Goal: Information Seeking & Learning: Learn about a topic

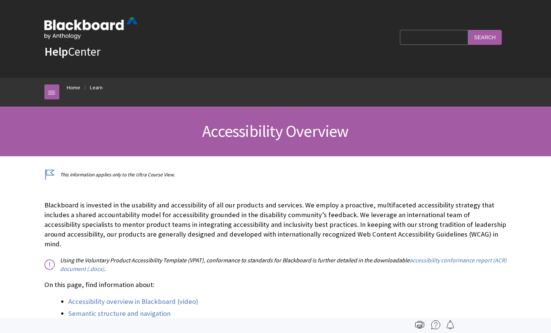
click at [257, 263] on div "Blackboard is invested in the usability and accessibility of all our products a…" at bounding box center [275, 325] width 463 height 251
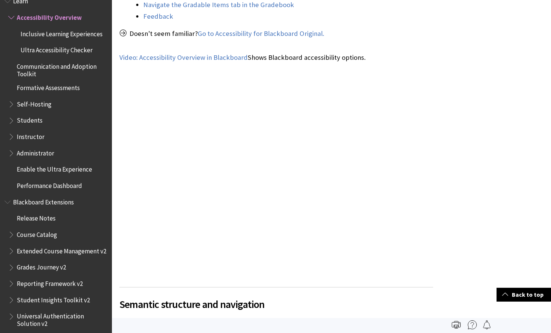
scroll to position [434, 0]
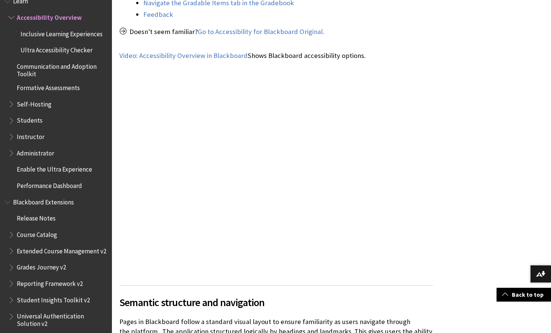
click at [53, 113] on ul "Accessibility Overview Inclusive Learning Experiences Ultra Accessibility Check…" at bounding box center [55, 101] width 103 height 181
click at [40, 117] on span "Students" at bounding box center [30, 119] width 26 height 10
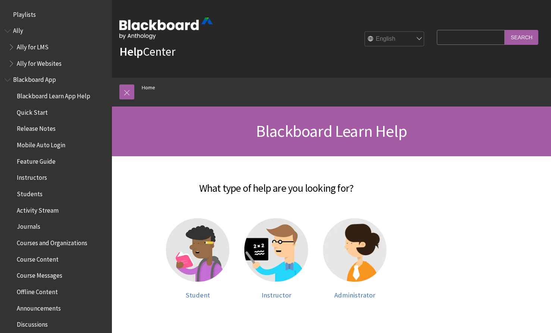
scroll to position [632, 0]
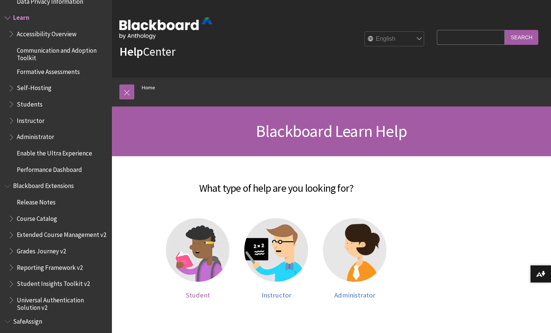
click at [196, 292] on span "Student" at bounding box center [198, 294] width 24 height 9
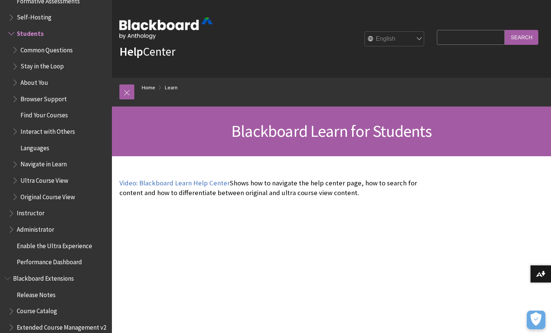
scroll to position [703, 0]
click at [38, 213] on span "Instructor" at bounding box center [31, 211] width 28 height 10
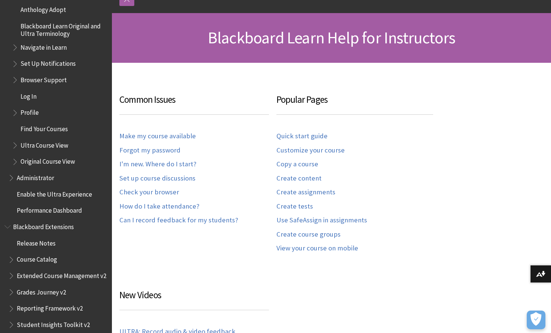
scroll to position [109, 0]
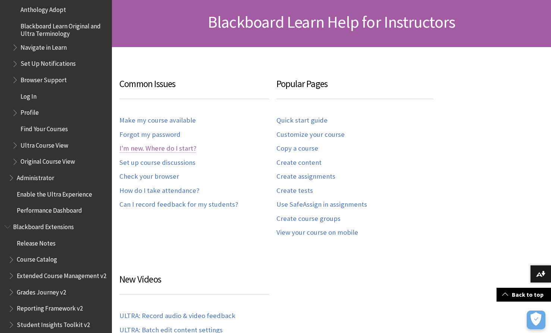
click at [141, 150] on link "I'm new. Where do I start?" at bounding box center [157, 148] width 77 height 9
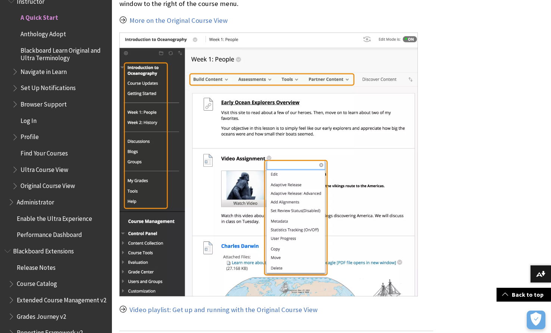
scroll to position [1106, 0]
click at [157, 273] on img at bounding box center [268, 163] width 299 height 263
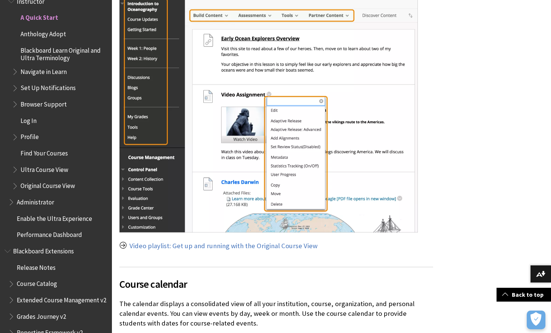
scroll to position [1170, 0]
click at [215, 246] on link "Video playlist: Get up and running with the Original Course View" at bounding box center [224, 245] width 188 height 9
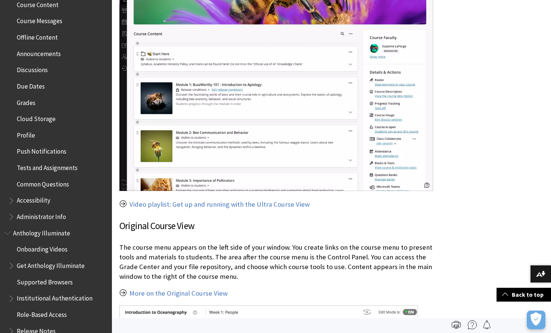
scroll to position [0, 0]
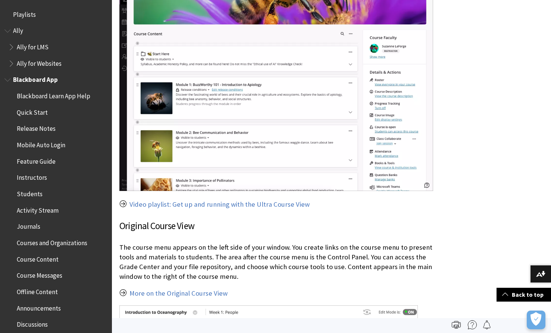
click at [25, 76] on span "Blackboard App" at bounding box center [35, 79] width 45 height 10
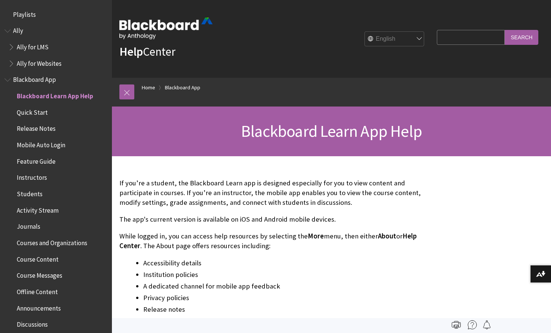
scroll to position [78, 0]
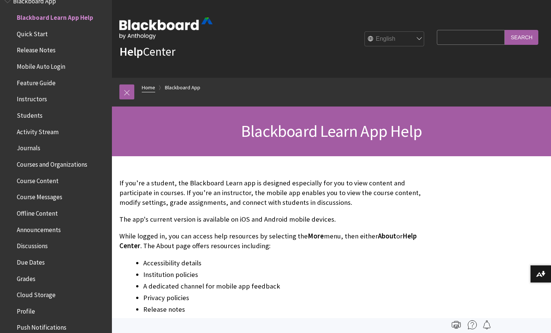
click at [154, 88] on link "Home" at bounding box center [148, 87] width 13 height 9
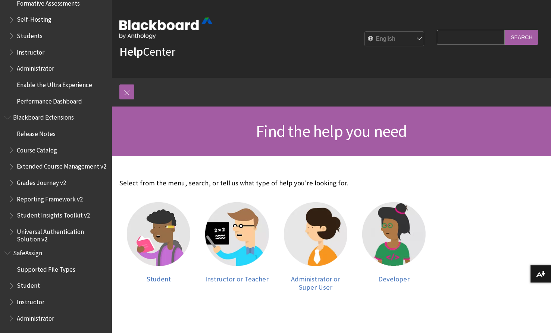
scroll to position [155, 0]
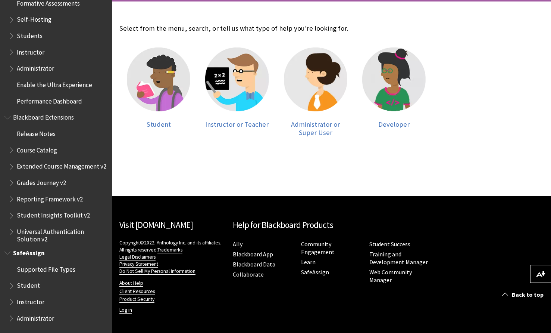
click at [34, 319] on span "Administrator" at bounding box center [35, 317] width 37 height 10
